Goal: Use online tool/utility: Utilize a website feature to perform a specific function

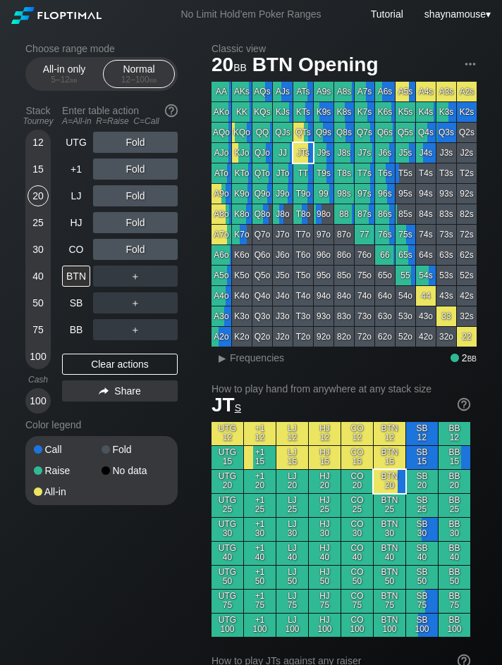
click at [160, 279] on div "＋" at bounding box center [135, 276] width 85 height 21
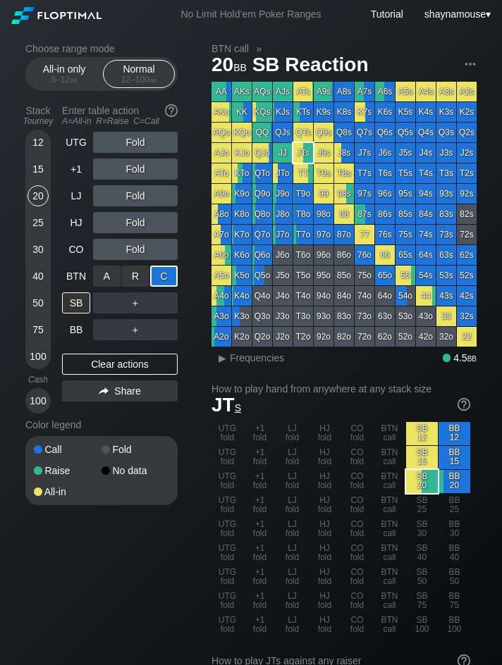
click at [160, 279] on div "C ✕" at bounding box center [163, 276] width 27 height 21
click at [66, 309] on div "SB" at bounding box center [76, 302] width 28 height 21
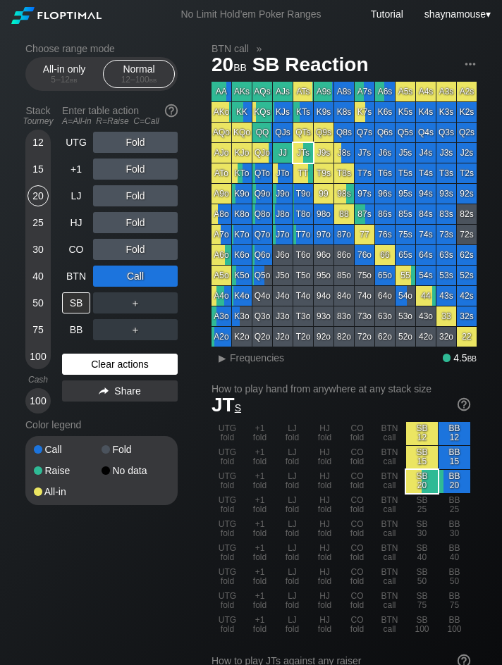
click at [120, 372] on div "Clear actions" at bounding box center [120, 364] width 116 height 21
click at [118, 370] on div "Clear actions" at bounding box center [120, 364] width 116 height 21
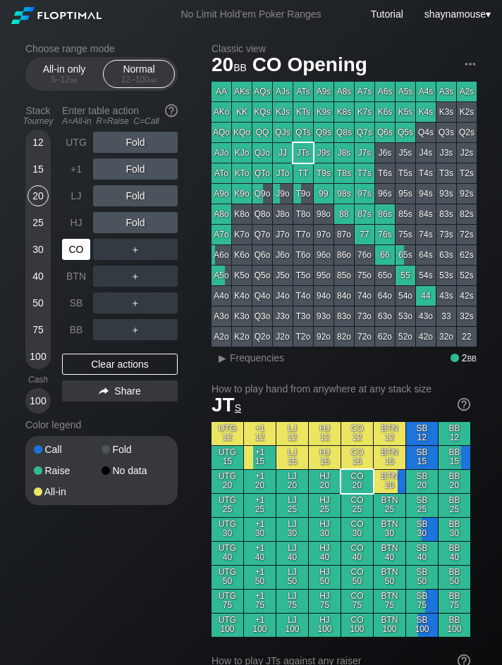
click at [74, 240] on div "CO" at bounding box center [76, 249] width 28 height 21
click at [60, 77] on div "5 – 12 bb" at bounding box center [64, 80] width 59 height 10
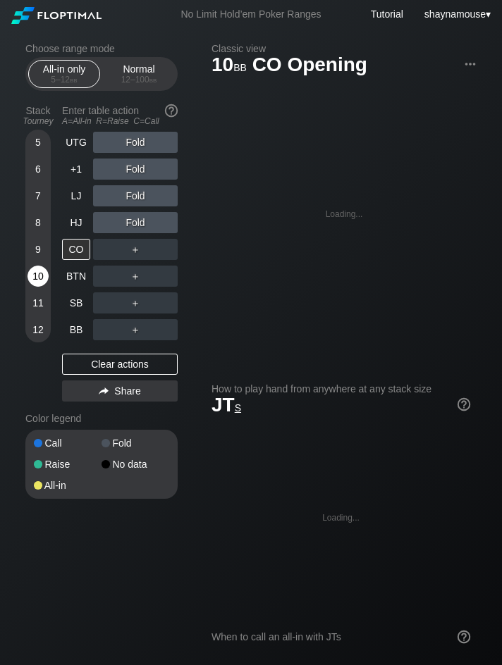
click at [42, 278] on div "10" at bounding box center [37, 276] width 21 height 21
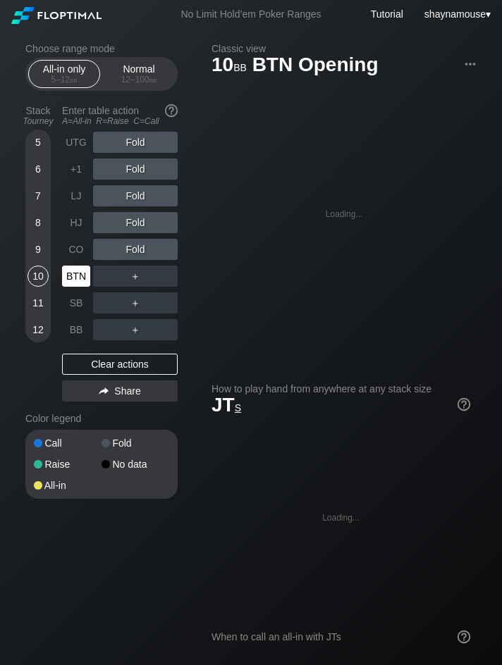
click at [69, 280] on div "BTN" at bounding box center [76, 276] width 28 height 21
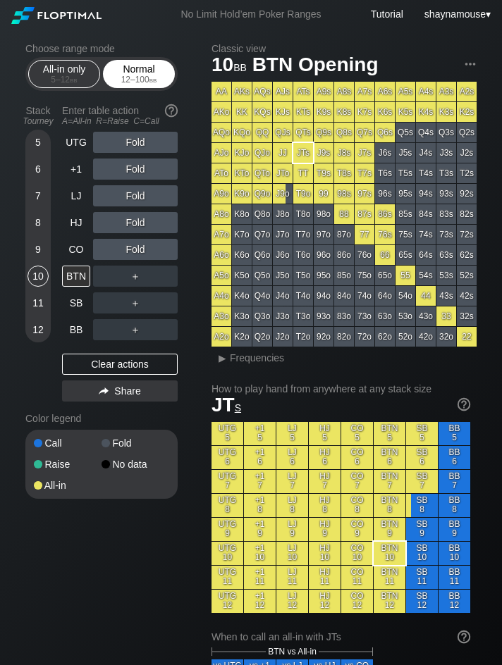
click at [144, 77] on div "12 – 100 bb" at bounding box center [138, 80] width 59 height 10
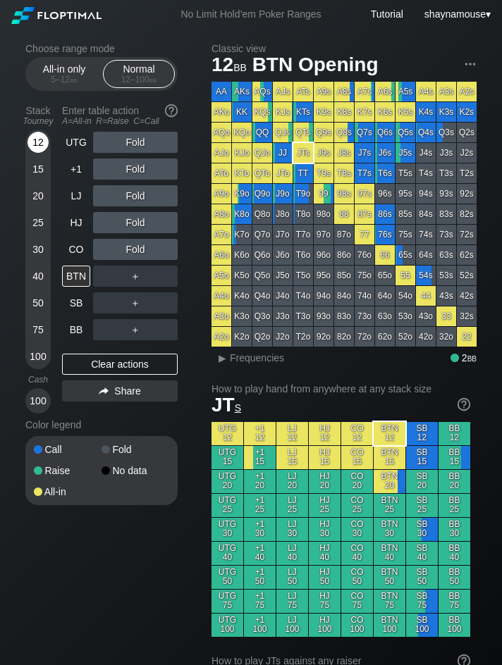
click at [28, 149] on div "12" at bounding box center [37, 145] width 21 height 27
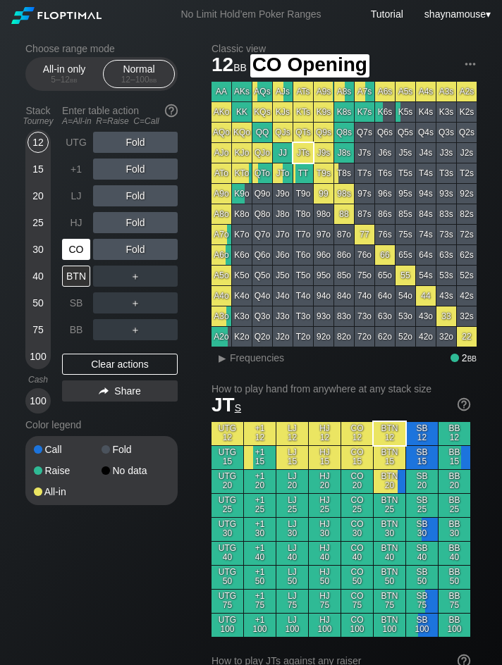
click at [83, 251] on div "CO" at bounding box center [76, 249] width 28 height 21
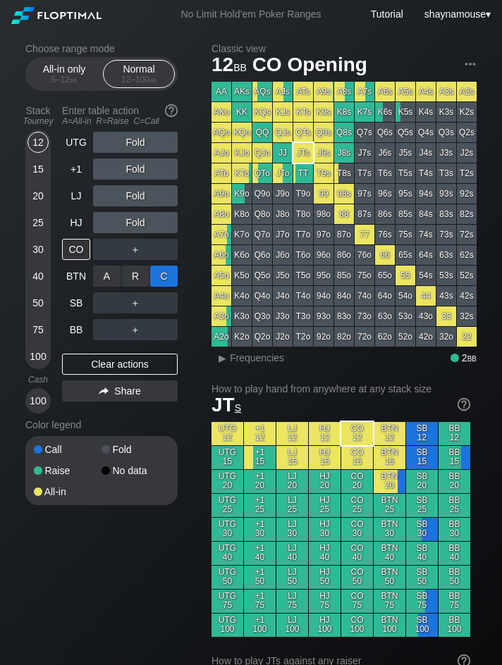
click at [162, 276] on div "C ✕" at bounding box center [163, 276] width 27 height 21
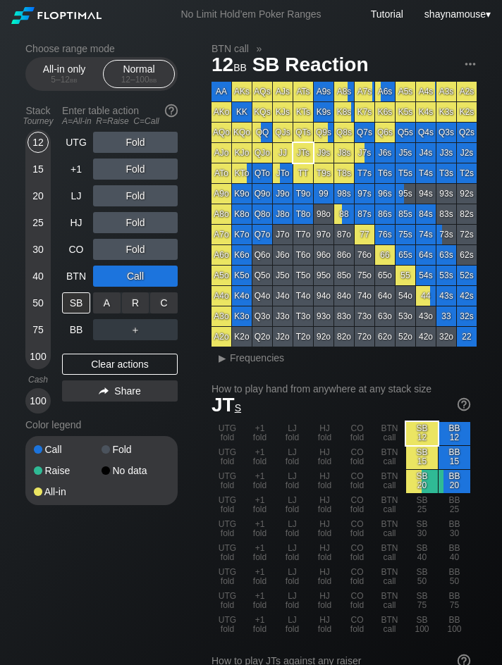
click at [163, 299] on div "C ✕" at bounding box center [163, 302] width 27 height 21
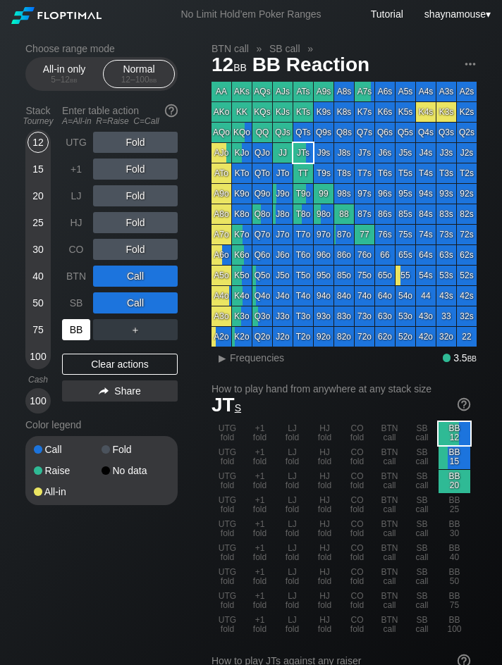
click at [68, 326] on div "BB" at bounding box center [76, 329] width 28 height 21
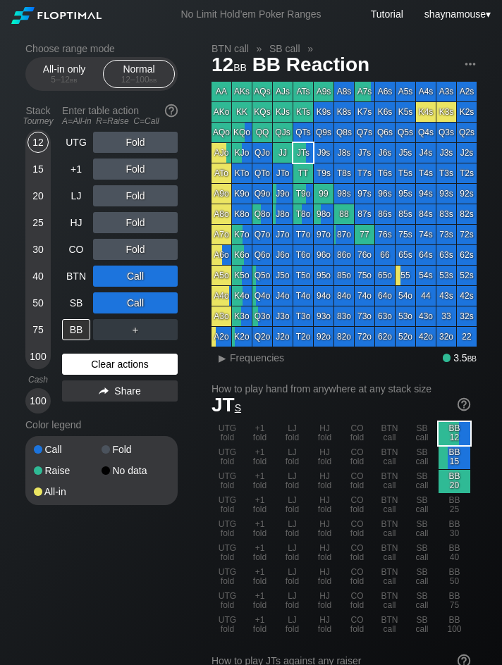
click at [124, 362] on div "Clear actions" at bounding box center [120, 364] width 116 height 21
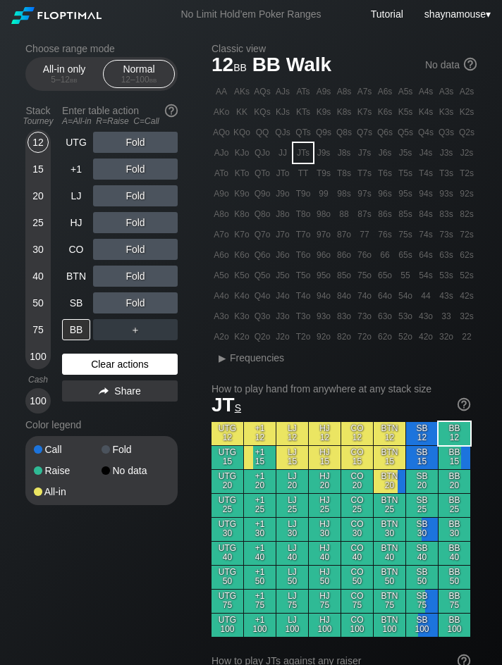
click at [124, 362] on div "Clear actions" at bounding box center [120, 364] width 116 height 21
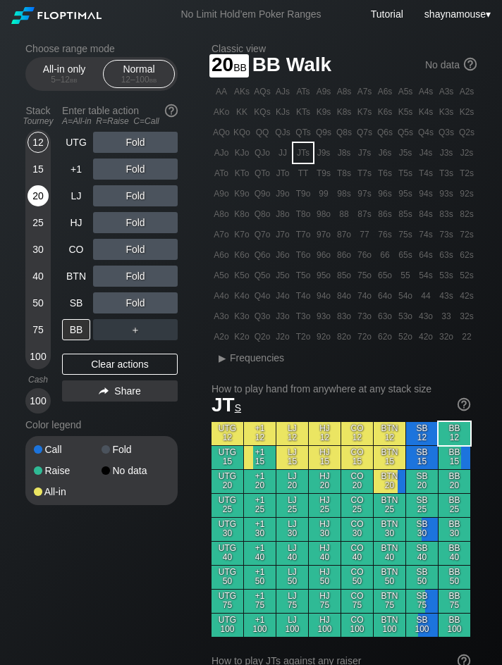
click at [30, 197] on div "20" at bounding box center [37, 195] width 21 height 21
click at [35, 144] on div "12" at bounding box center [37, 142] width 21 height 21
click at [163, 281] on div "C ✕" at bounding box center [163, 276] width 27 height 21
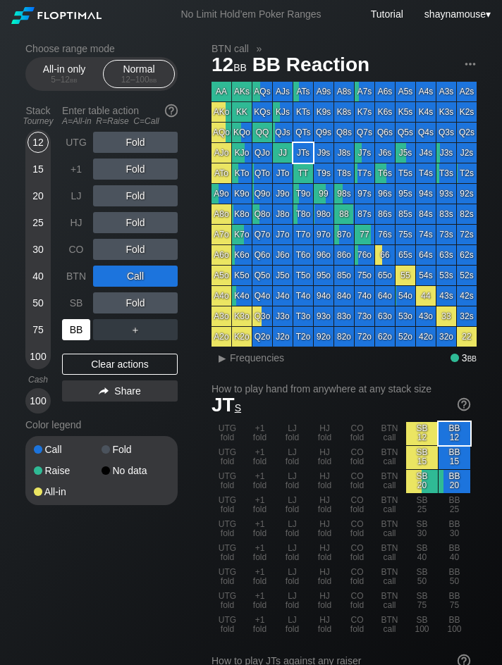
click at [73, 330] on div "BB" at bounding box center [76, 329] width 28 height 21
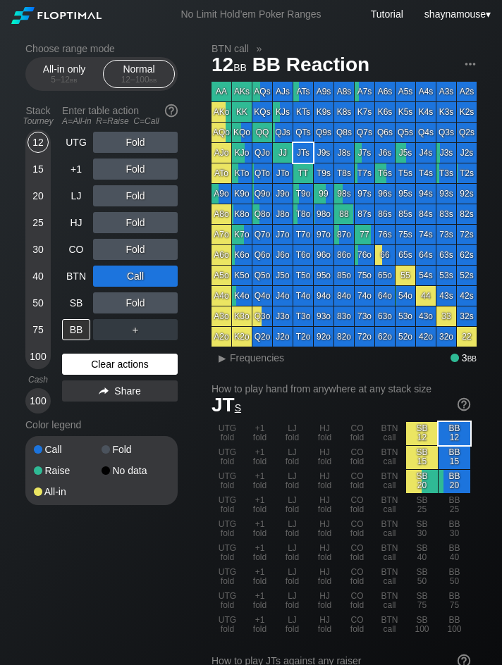
click at [141, 366] on div "Clear actions" at bounding box center [120, 364] width 116 height 21
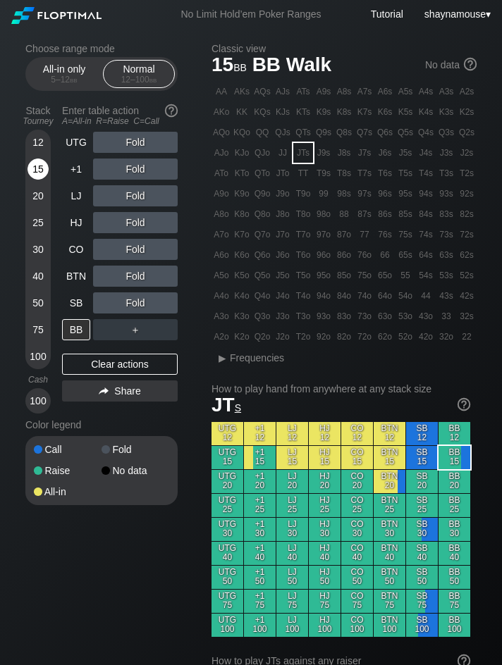
click at [43, 171] on div "15" at bounding box center [37, 169] width 21 height 21
click at [42, 149] on div "12" at bounding box center [37, 142] width 21 height 21
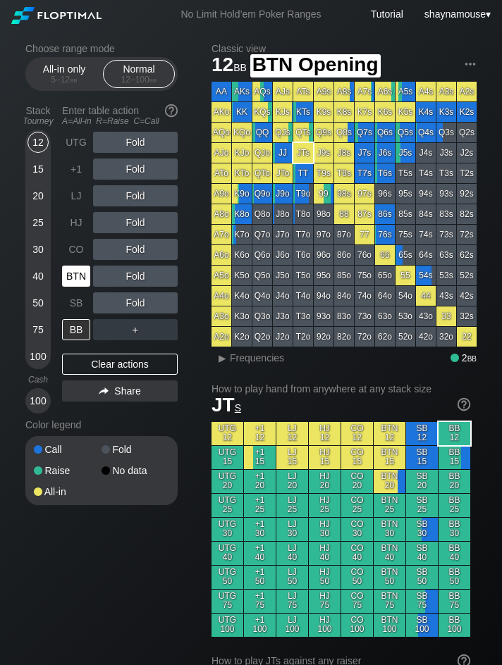
click at [82, 276] on div "BTN" at bounding box center [76, 276] width 28 height 21
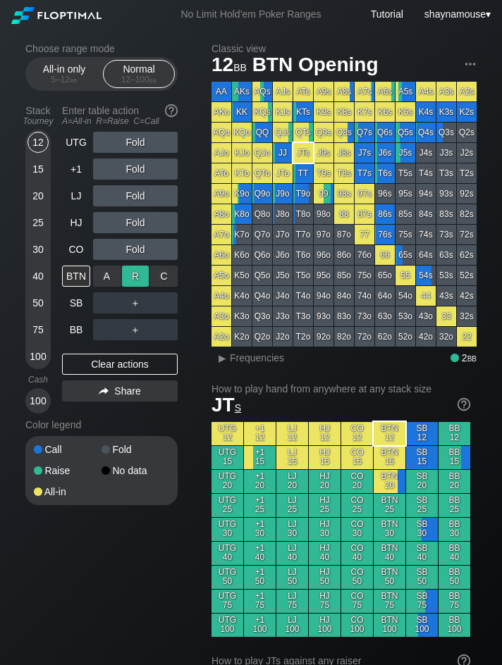
click at [131, 283] on div "R ✕" at bounding box center [135, 276] width 27 height 21
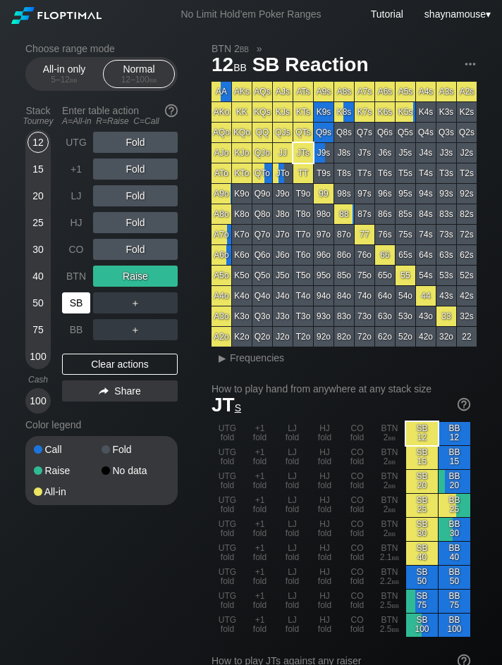
click at [87, 305] on div "SB" at bounding box center [76, 302] width 28 height 21
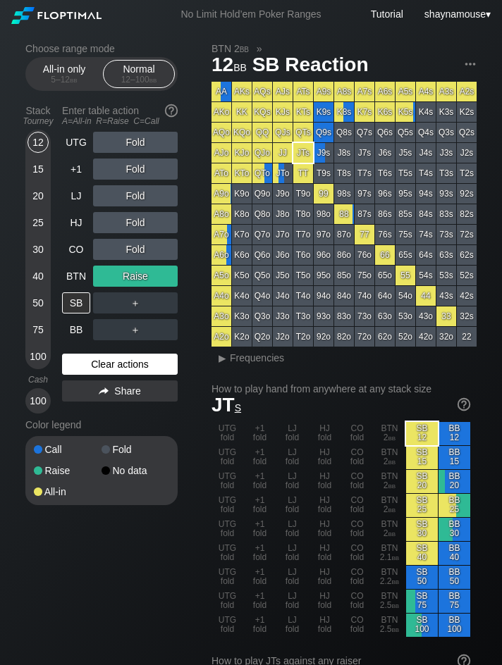
click at [149, 363] on div "Clear actions" at bounding box center [120, 364] width 116 height 21
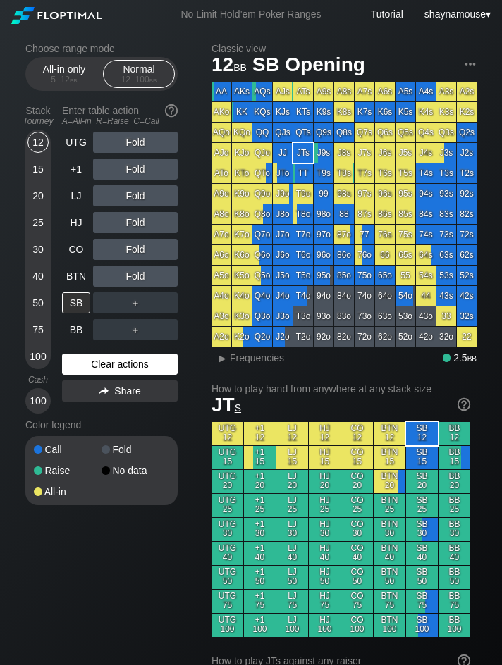
click at [149, 363] on div "Clear actions" at bounding box center [120, 364] width 116 height 21
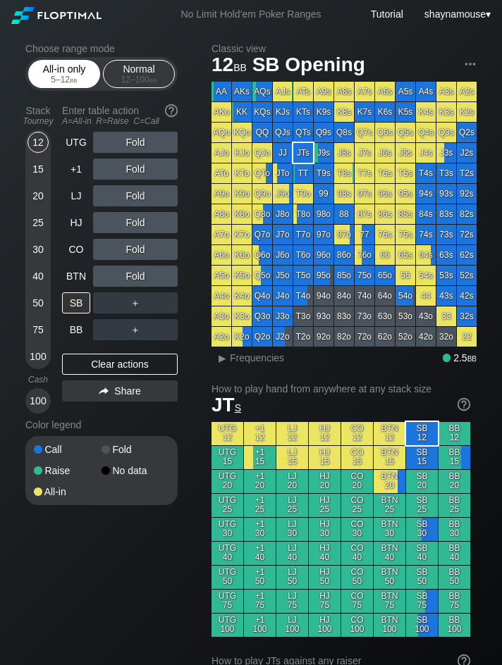
click at [65, 66] on div "All-in only 5 – 12 bb" at bounding box center [64, 74] width 65 height 27
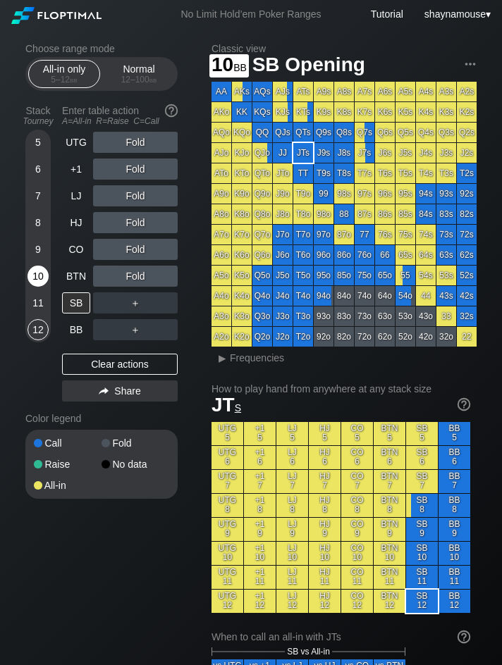
click at [44, 283] on div "10" at bounding box center [37, 276] width 21 height 21
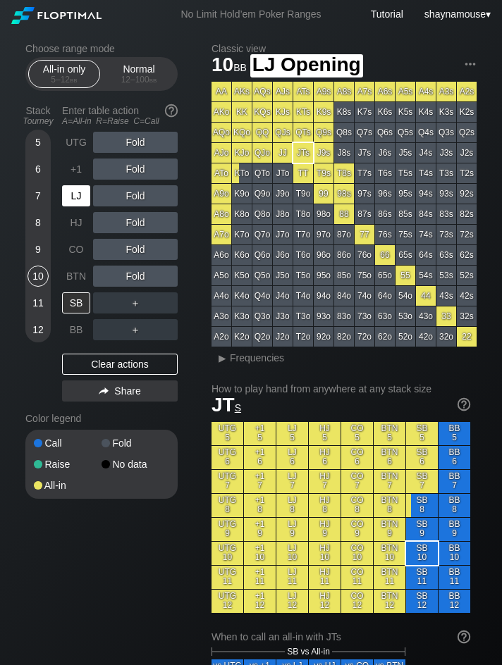
click at [70, 200] on div "LJ" at bounding box center [76, 195] width 28 height 21
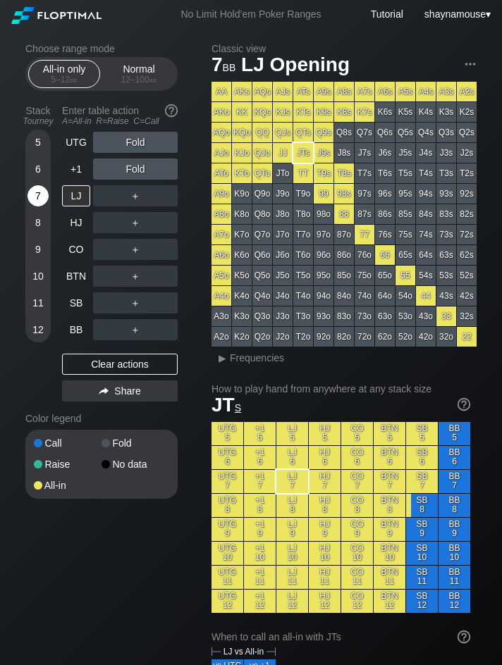
click at [35, 196] on div "7" at bounding box center [37, 195] width 21 height 21
